Goal: Information Seeking & Learning: Learn about a topic

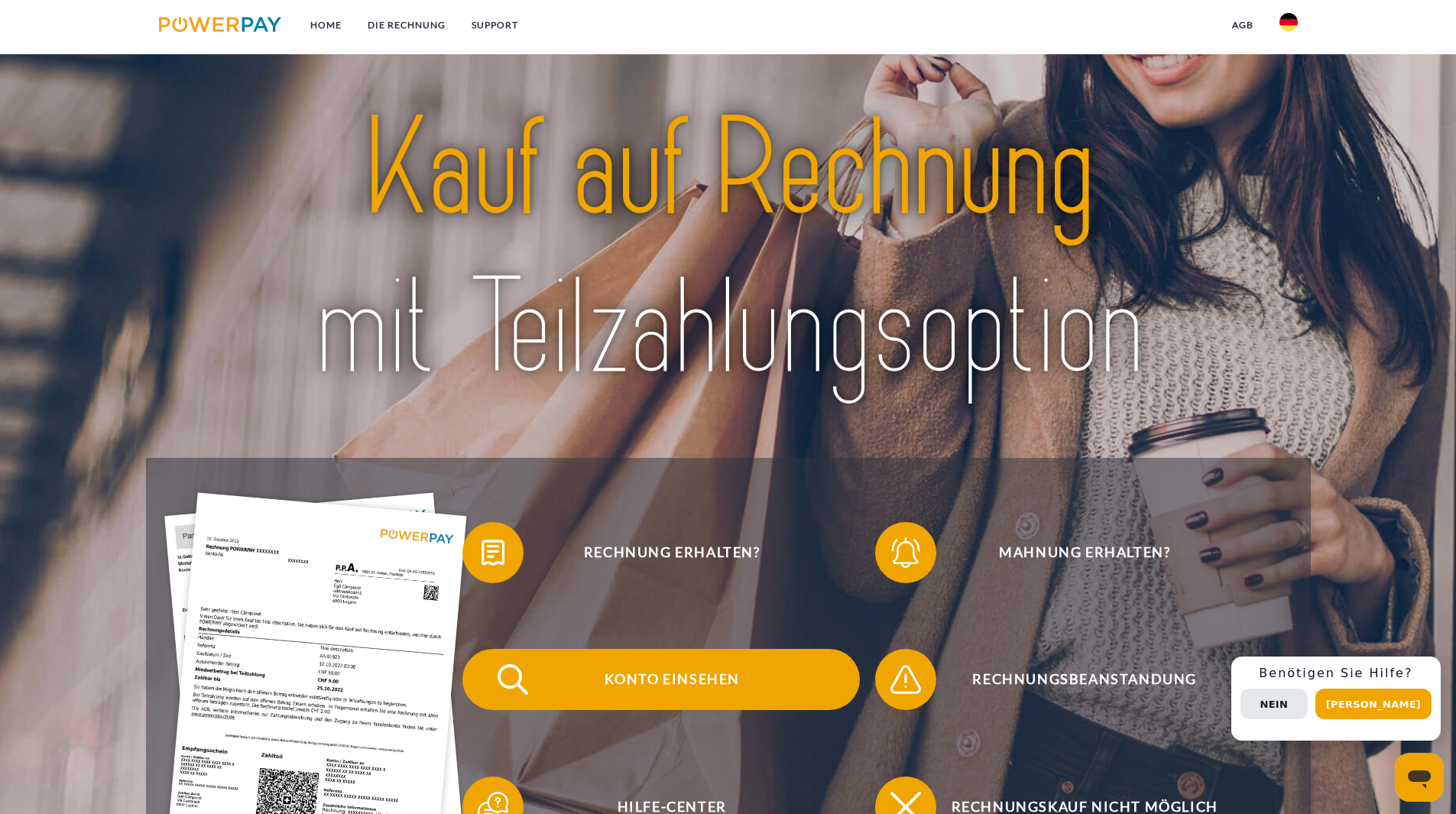
scroll to position [688, 0]
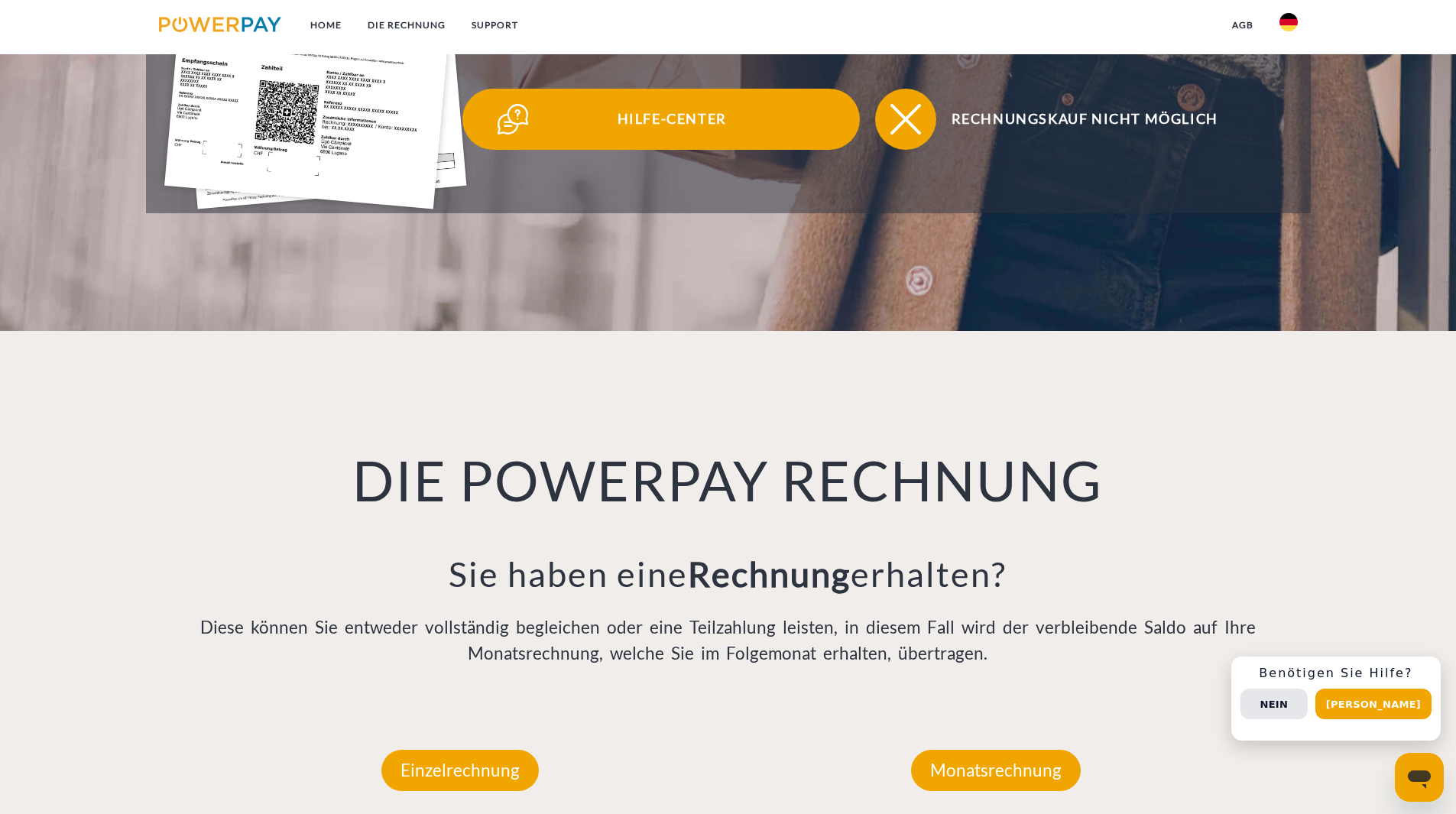
click at [670, 145] on span "Hilfe-Center" at bounding box center [672, 119] width 375 height 61
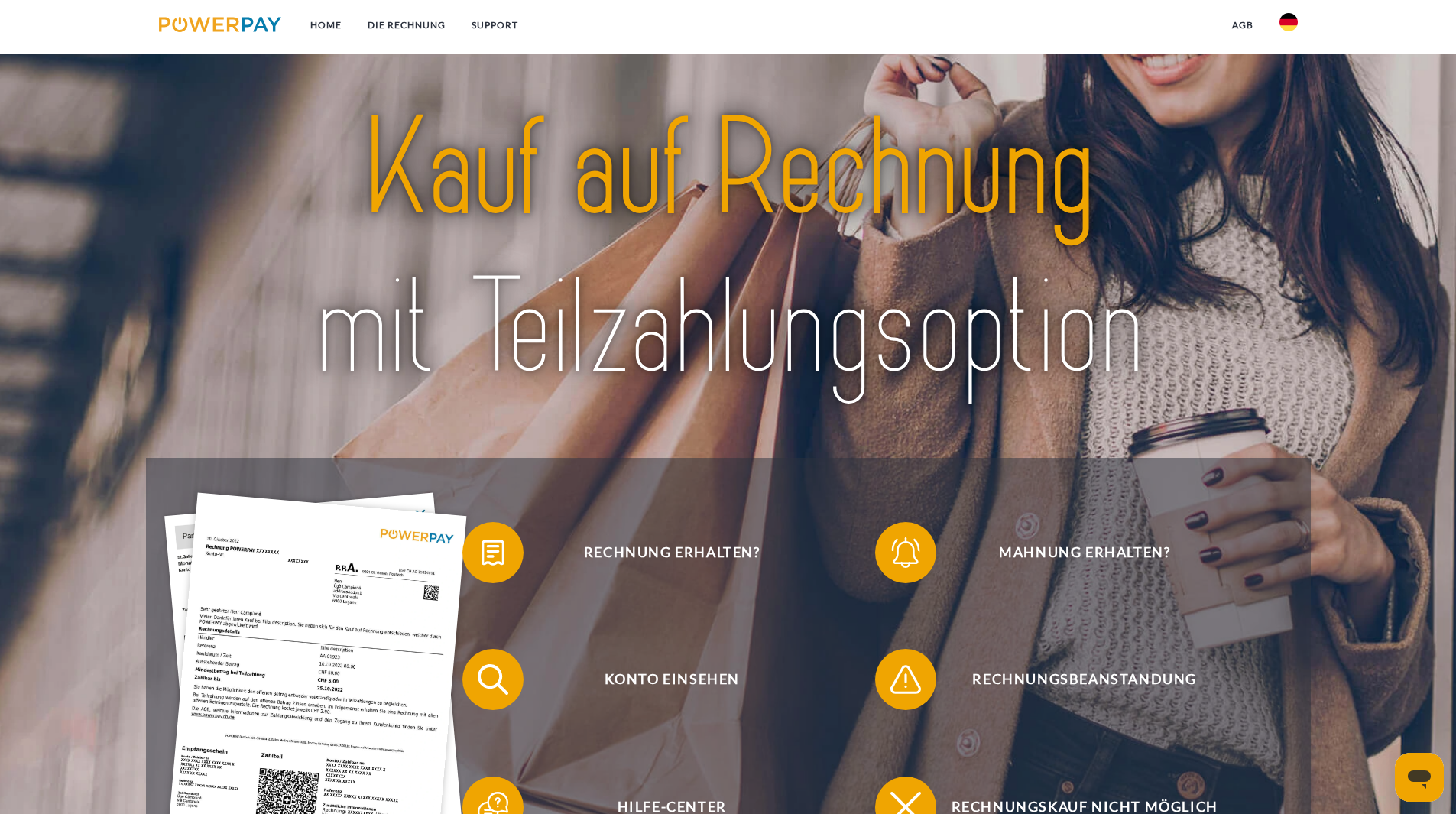
scroll to position [76, 0]
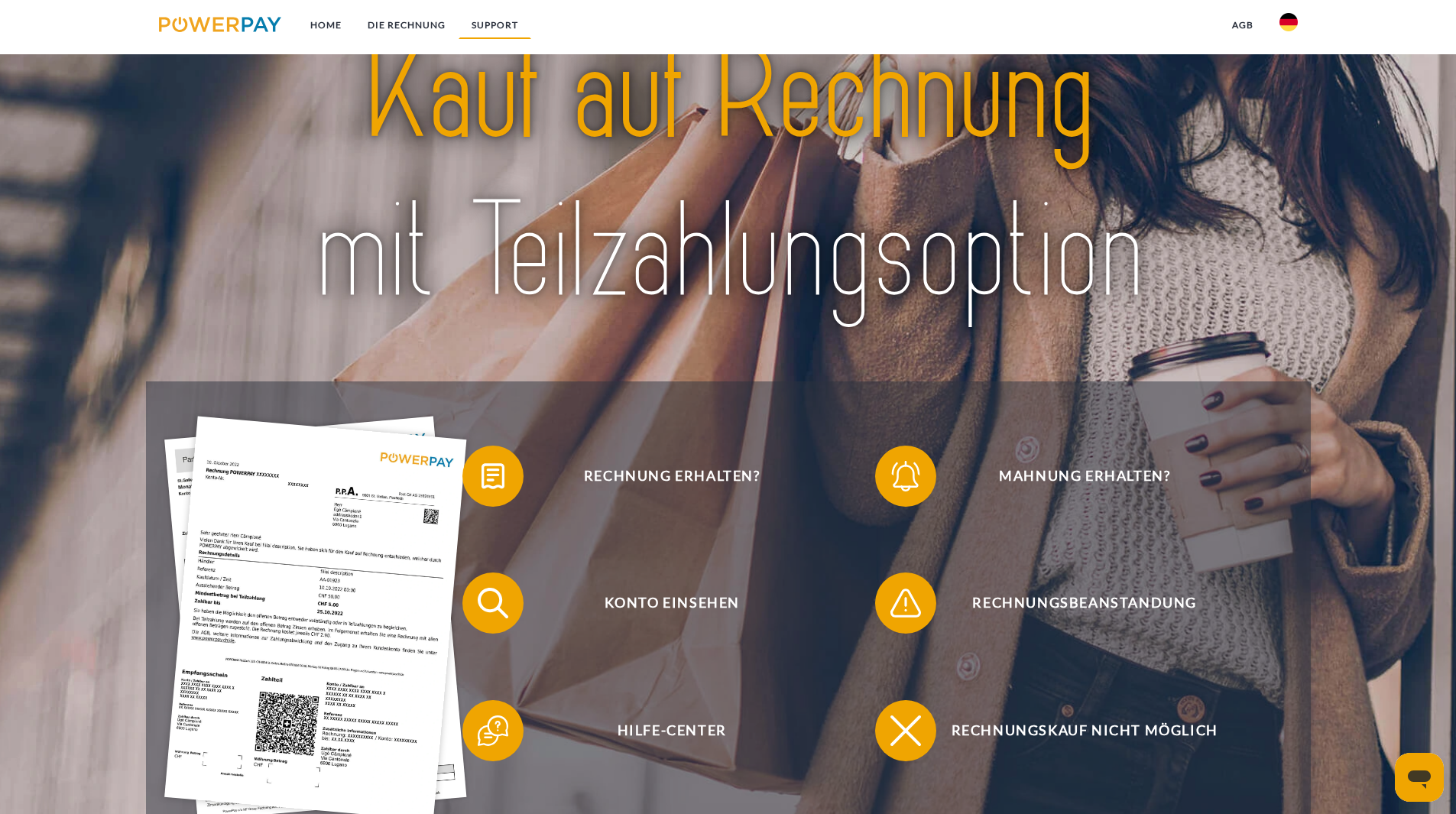
click at [489, 23] on link "SUPPORT" at bounding box center [495, 25] width 72 height 27
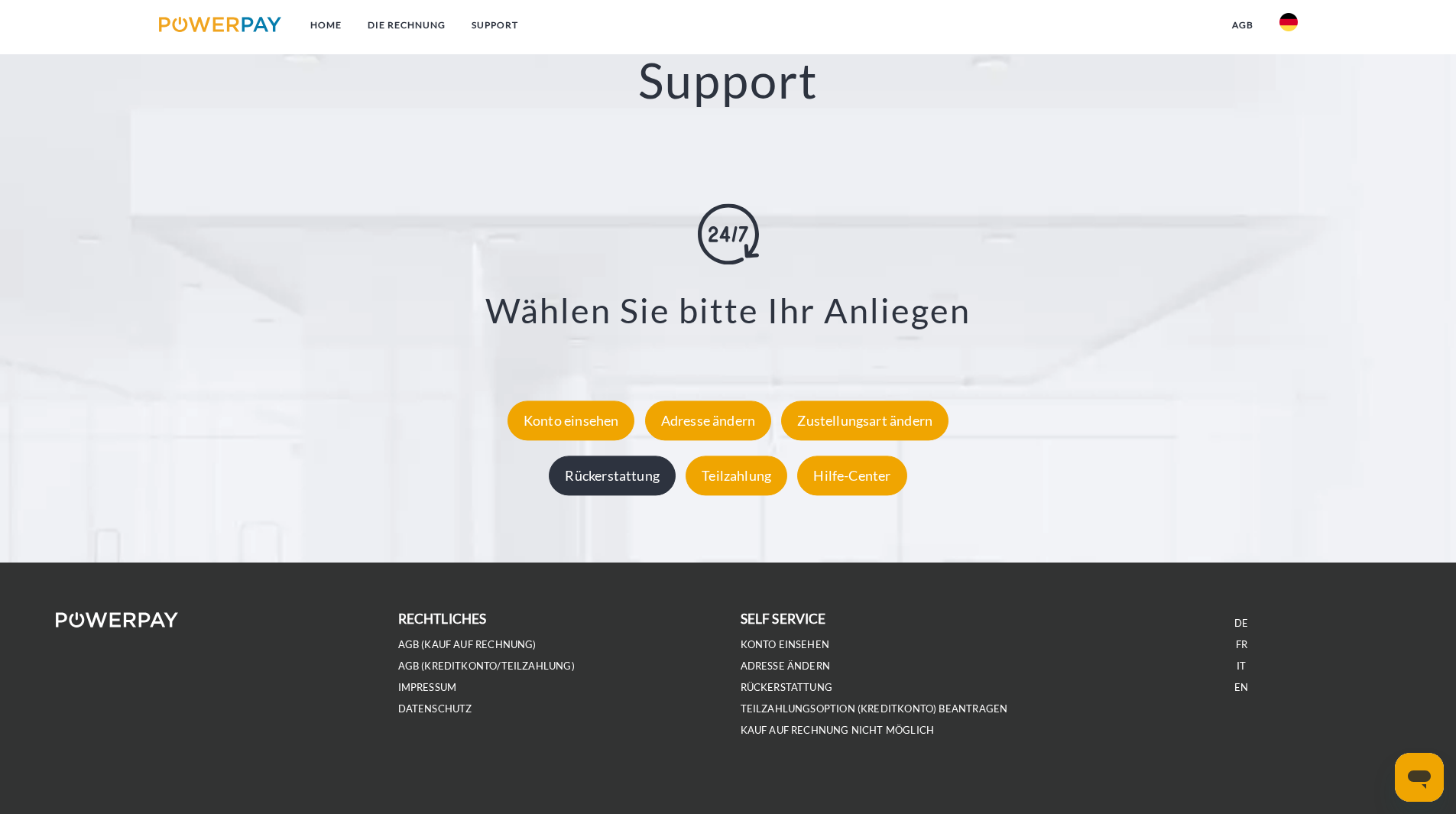
scroll to position [2743, 0]
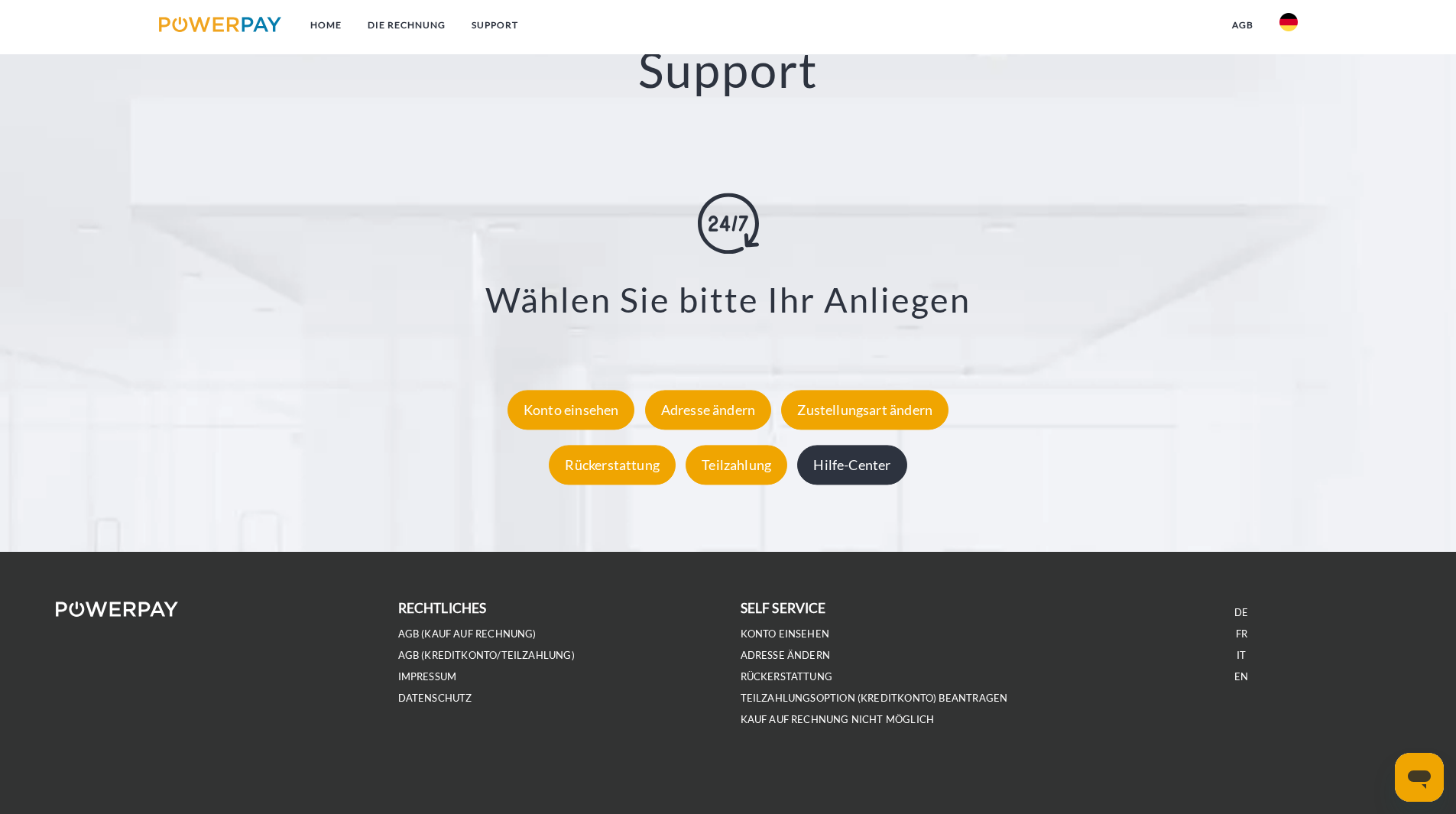
click at [873, 474] on div "Hilfe-Center" at bounding box center [852, 465] width 109 height 40
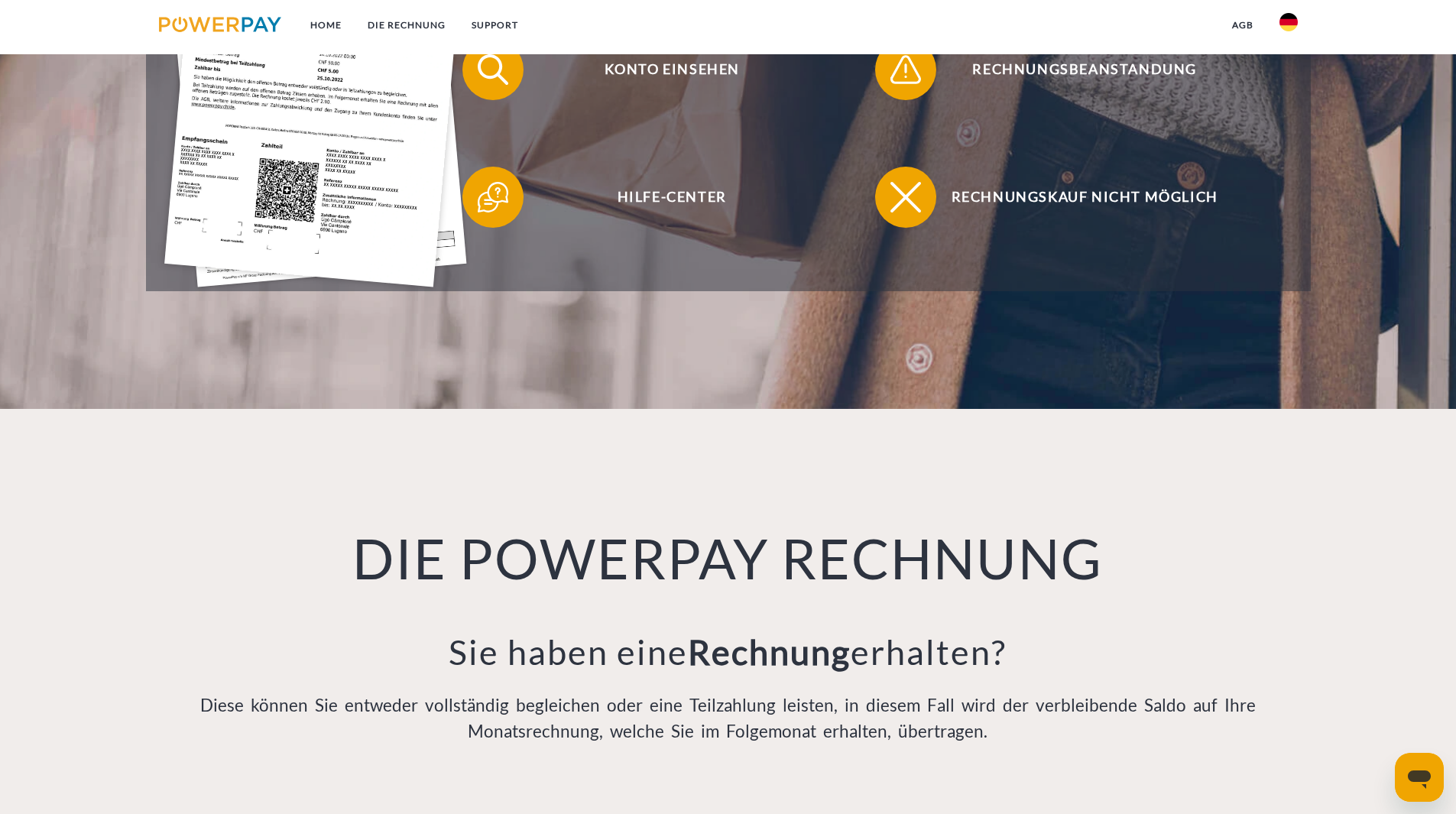
scroll to position [76, 0]
